Goal: Transaction & Acquisition: Download file/media

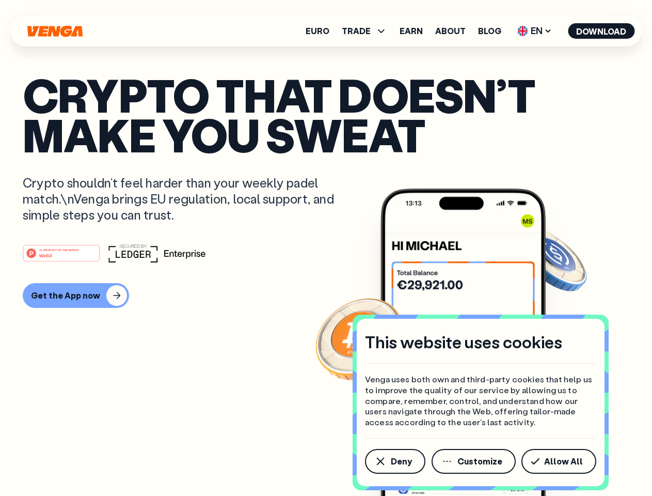
click at [326, 248] on div "#1 PRODUCT OF THE MONTH Web3" at bounding box center [326, 253] width 607 height 19
click at [395, 461] on span "Deny" at bounding box center [401, 461] width 21 height 8
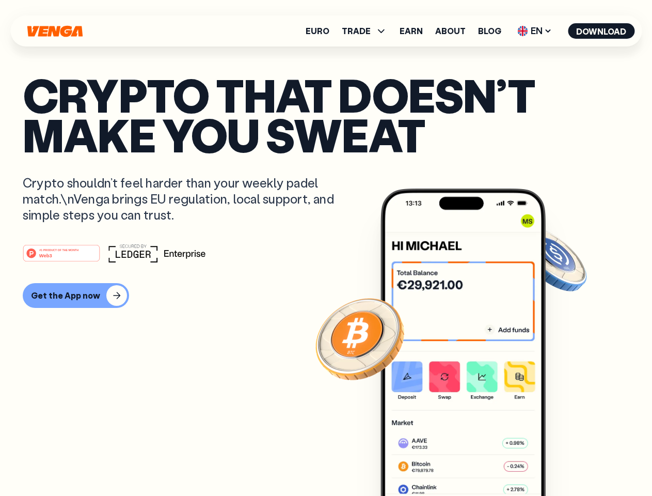
click at [475, 461] on img at bounding box center [463, 362] width 165 height 346
click at [561, 461] on article "Crypto that doesn’t make you sweat Crypto shouldn’t feel harder than your weekl…" at bounding box center [326, 268] width 607 height 387
click at [368, 31] on span "TRADE" at bounding box center [356, 31] width 29 height 8
click at [535, 31] on span "EN" at bounding box center [535, 31] width 42 height 17
click at [602, 31] on button "Download" at bounding box center [601, 30] width 67 height 15
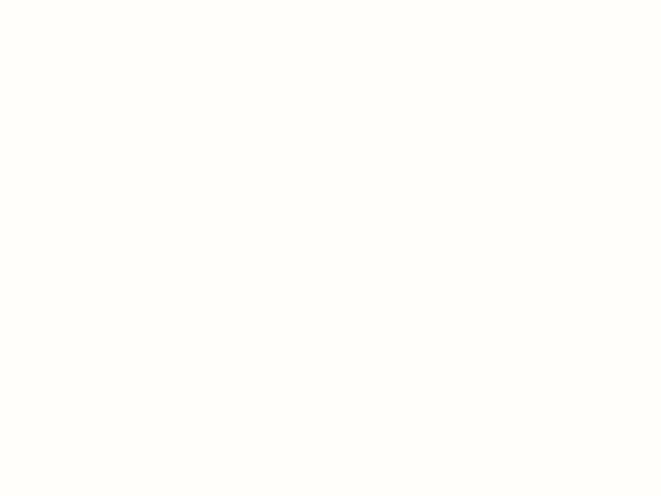
click at [326, 0] on html "This website uses cookies Venga uses both own and third-party cookies that help…" at bounding box center [330, 0] width 661 height 0
click at [74, 0] on html "This website uses cookies Venga uses both own and third-party cookies that help…" at bounding box center [330, 0] width 661 height 0
click at [63, 0] on html "This website uses cookies Venga uses both own and third-party cookies that help…" at bounding box center [330, 0] width 661 height 0
